Goal: Use online tool/utility

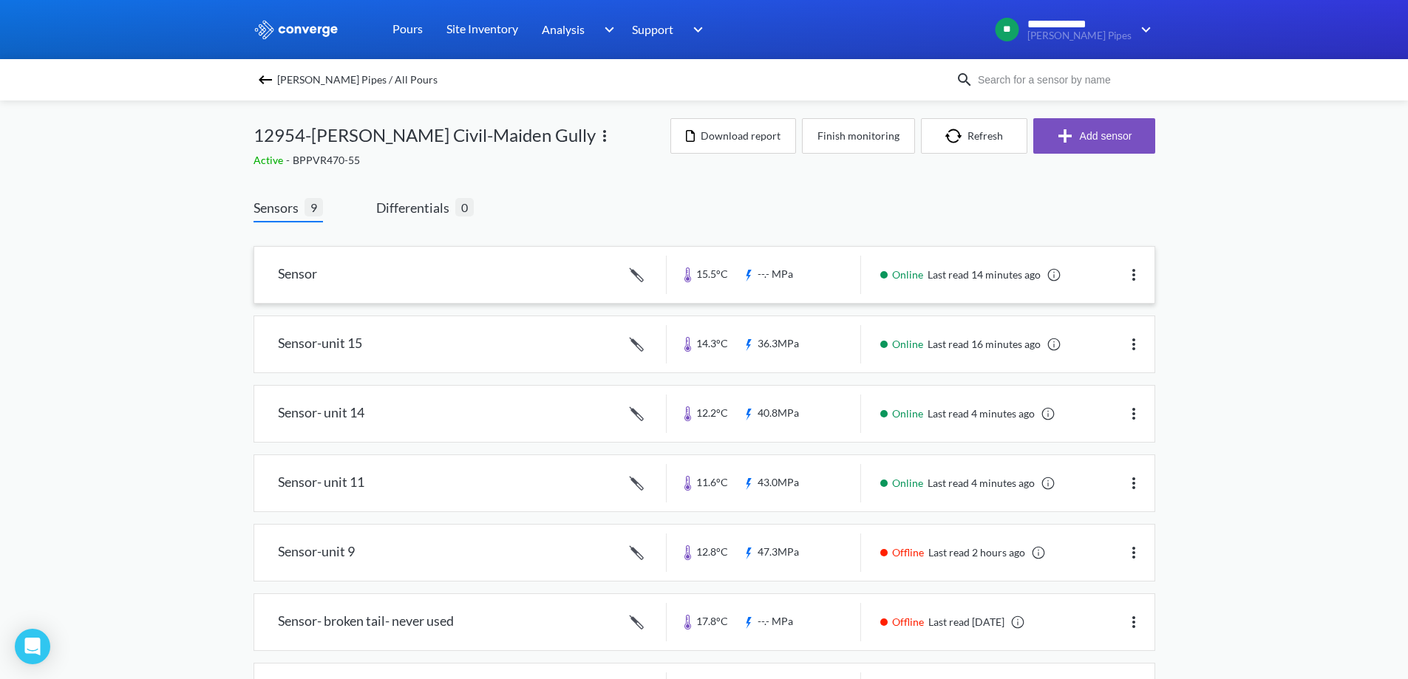
click at [392, 264] on link at bounding box center [704, 275] width 900 height 56
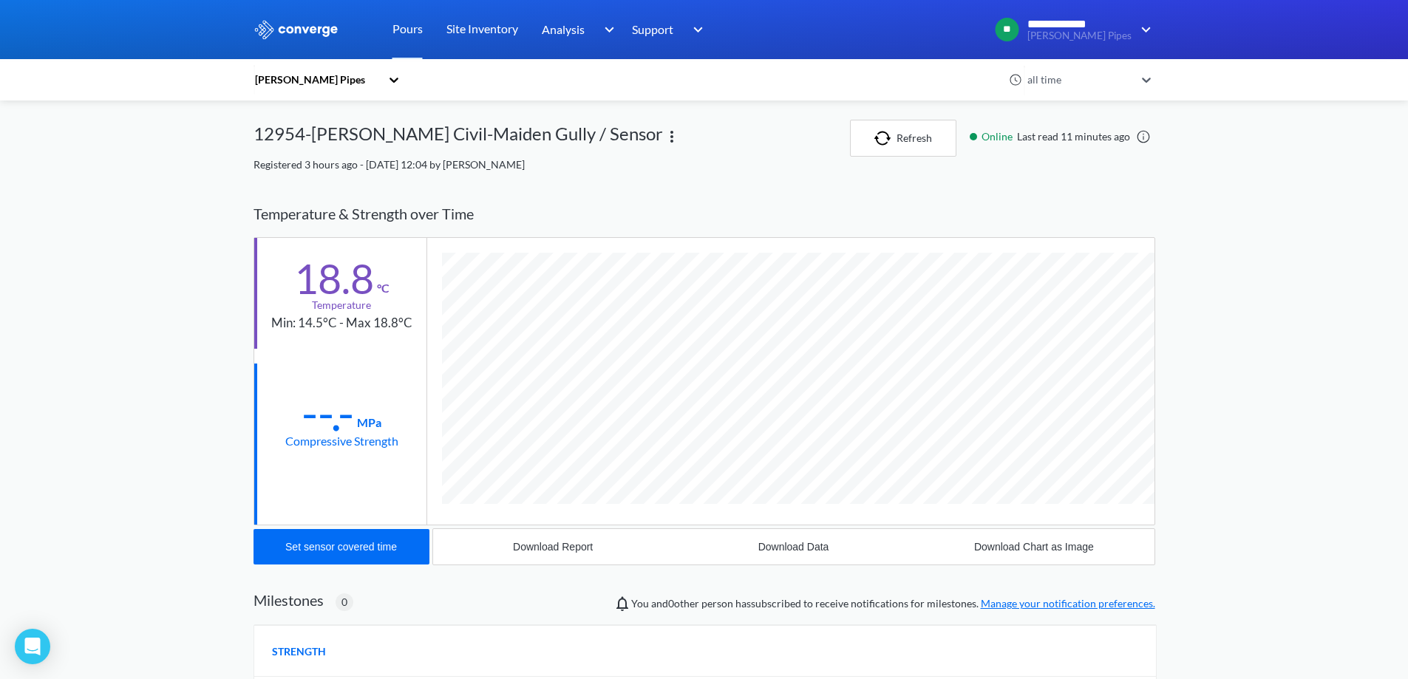
scroll to position [786, 902]
click at [375, 553] on button "Set sensor covered time" at bounding box center [341, 546] width 176 height 35
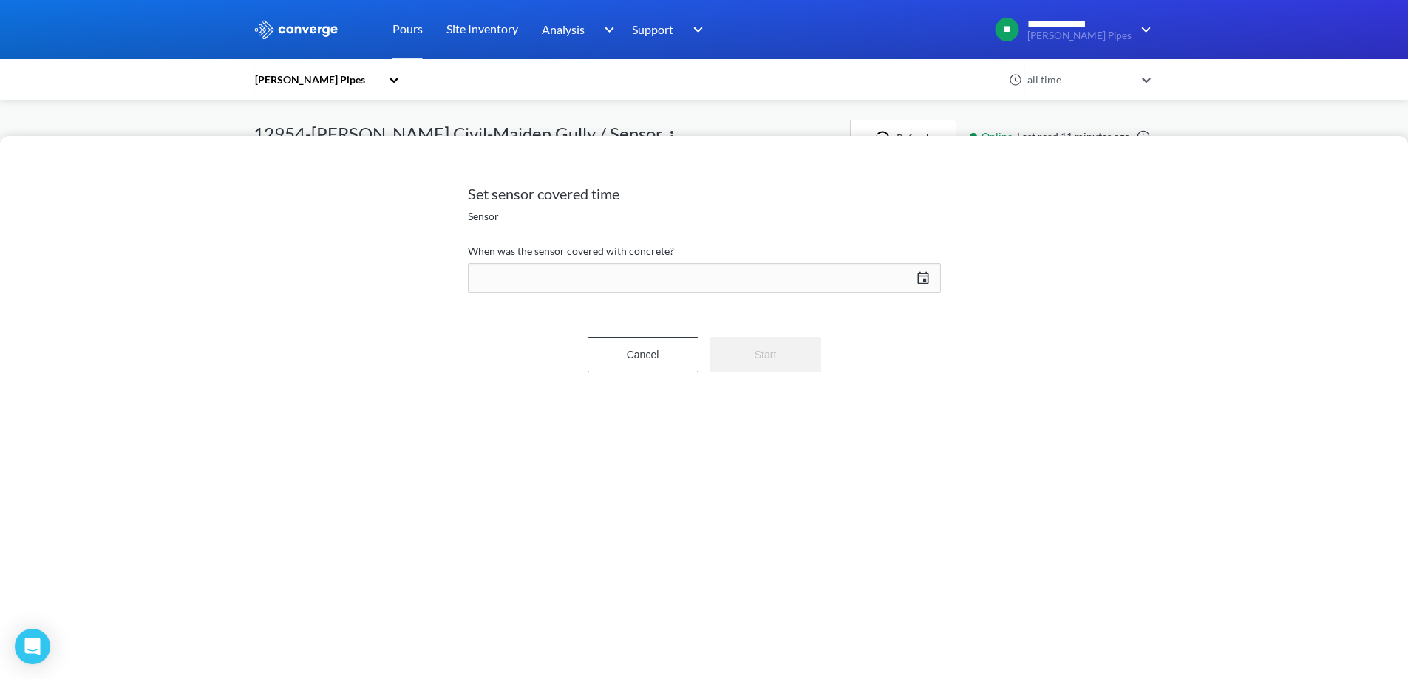
click at [925, 277] on div "[DATE] Press the down arrow key to interact with the calendar and select a date…" at bounding box center [704, 277] width 473 height 35
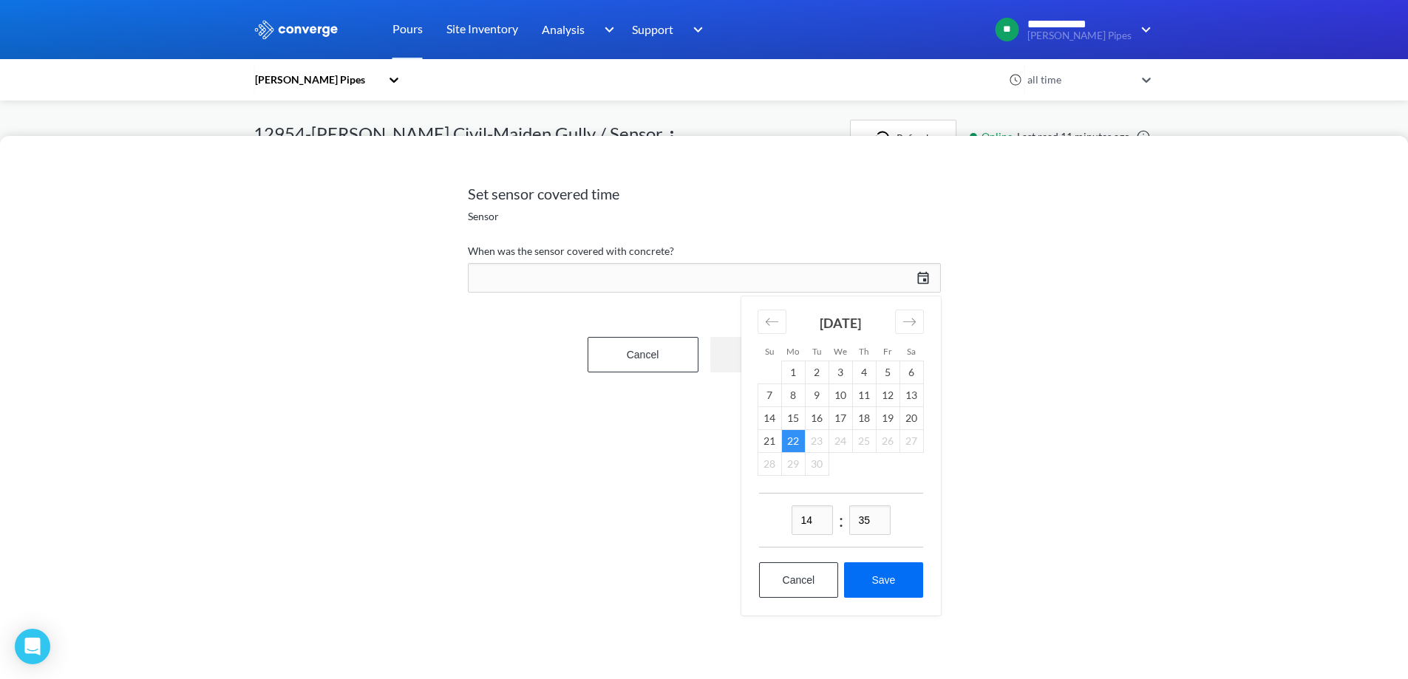
click at [874, 517] on input "35" at bounding box center [869, 520] width 41 height 30
type input "04"
click at [877, 585] on button "Save" at bounding box center [883, 579] width 78 height 35
type input "14:04[DATE]"
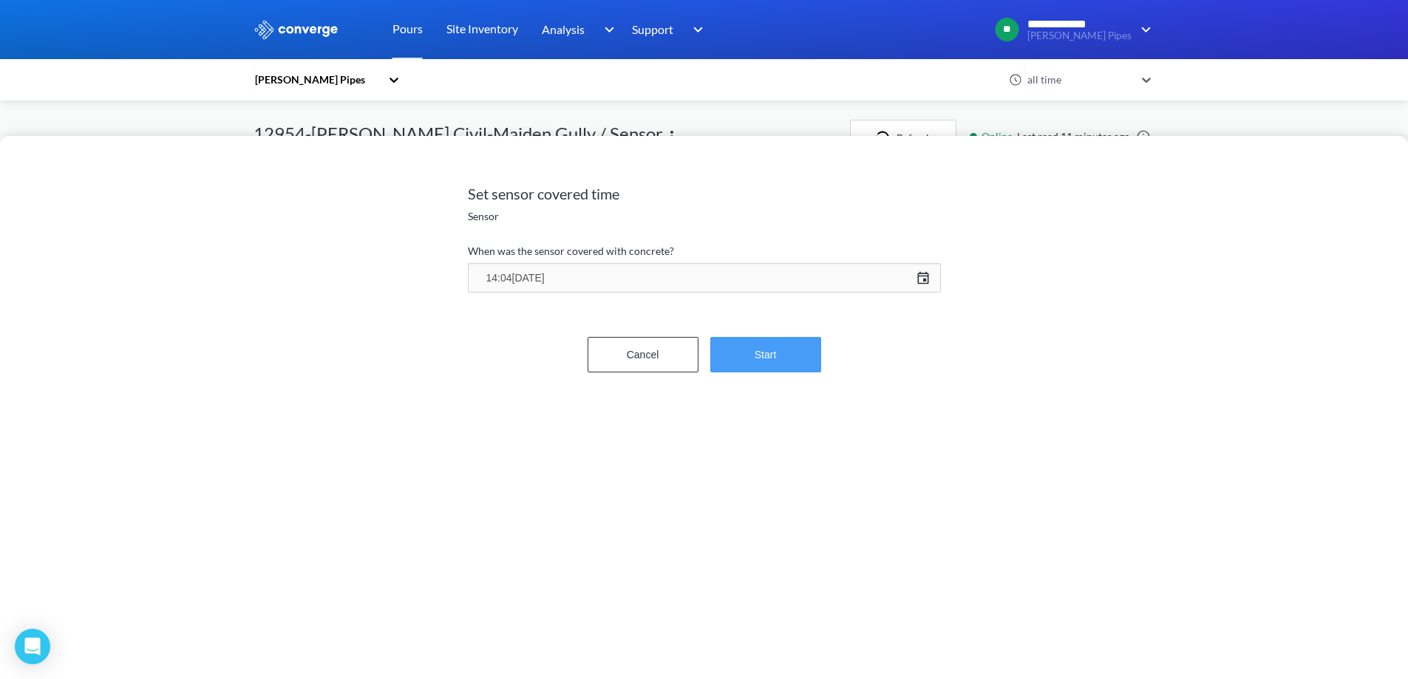
click at [757, 344] on button "Start" at bounding box center [765, 354] width 111 height 35
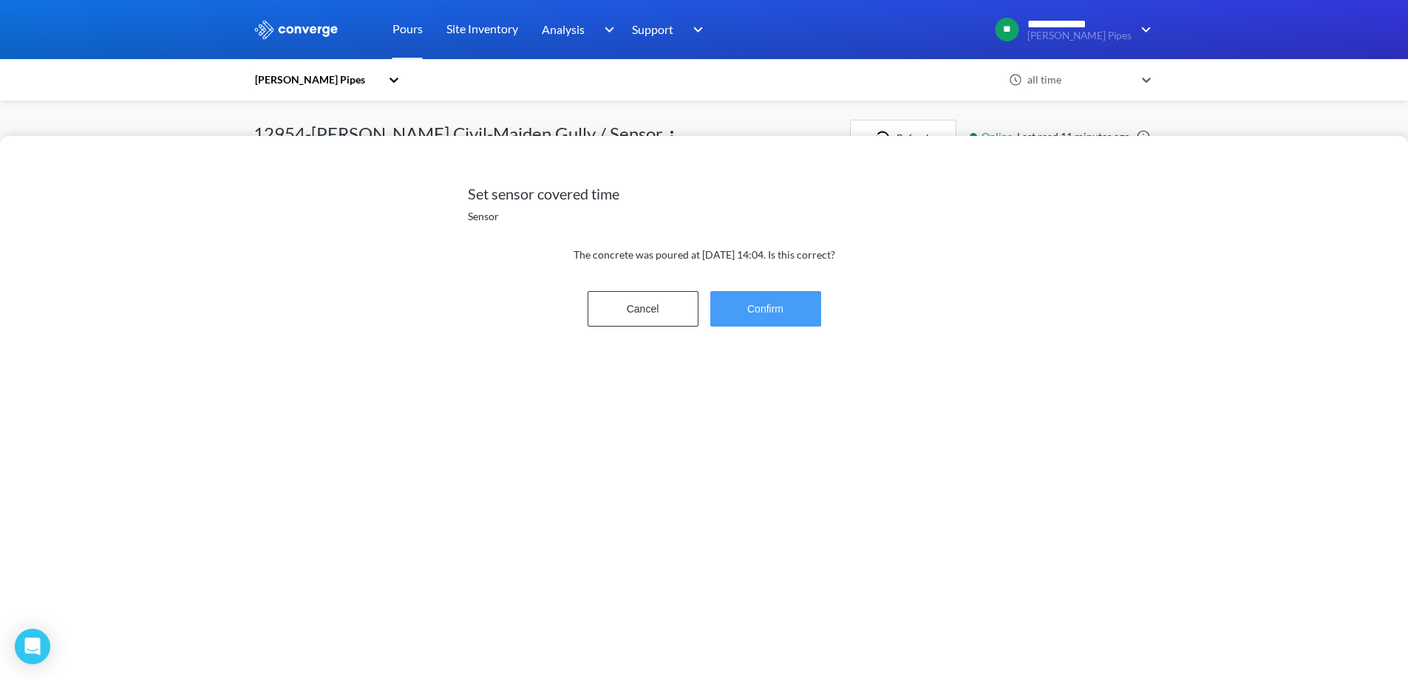
click at [760, 313] on button "Confirm" at bounding box center [765, 308] width 111 height 35
